Goal: Information Seeking & Learning: Learn about a topic

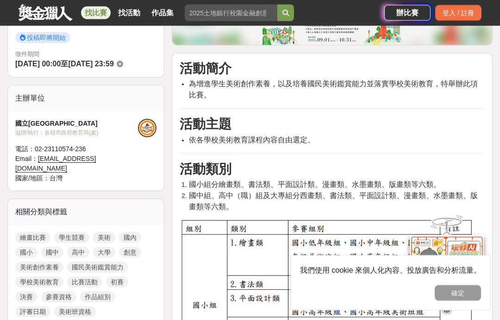
scroll to position [264, 0]
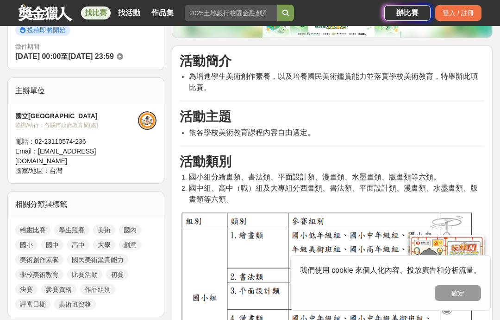
click at [27, 239] on link "國小" at bounding box center [26, 244] width 22 height 11
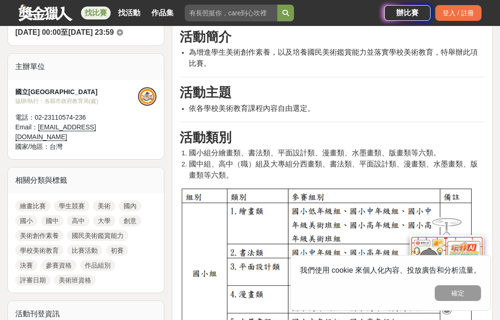
scroll to position [284, 0]
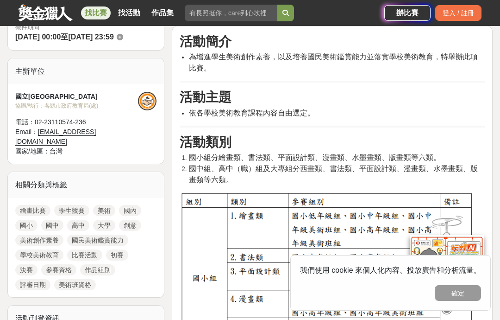
click at [104, 205] on link "美術" at bounding box center [104, 210] width 22 height 11
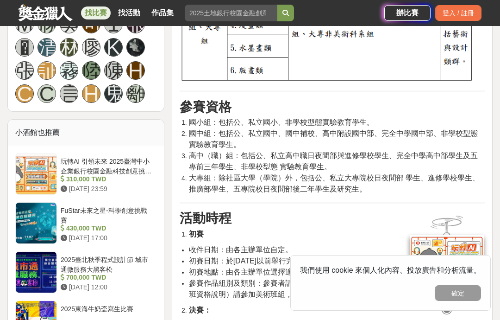
scroll to position [683, 0]
